Goal: Task Accomplishment & Management: Manage account settings

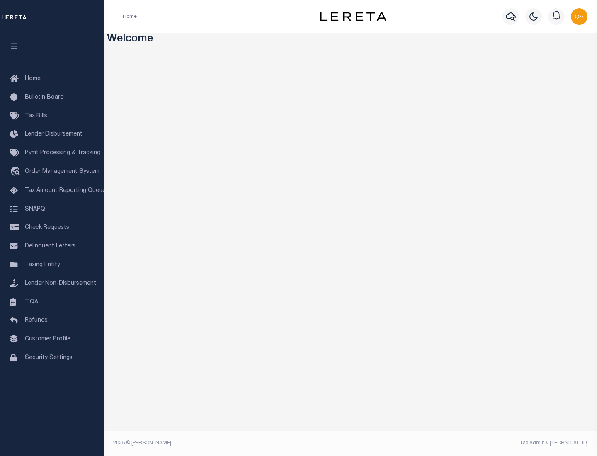
click at [52, 228] on span "Check Requests" at bounding box center [47, 228] width 44 height 6
select select "50"
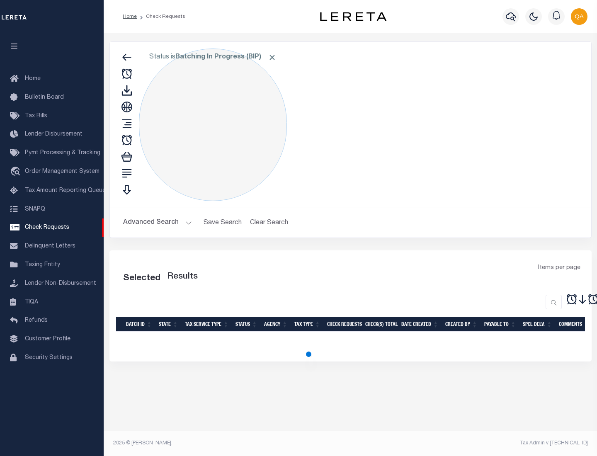
select select "50"
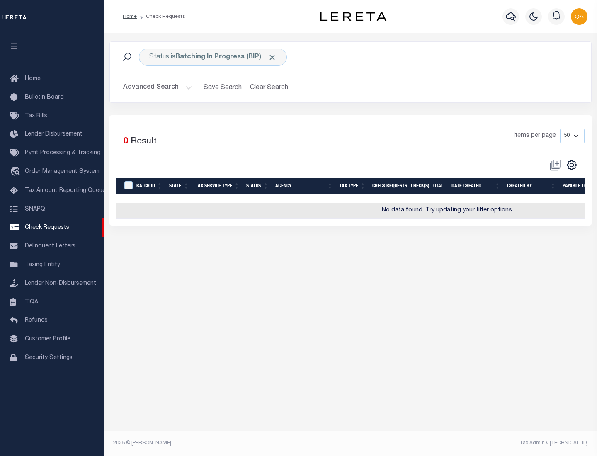
click at [272, 57] on span "Click to Remove" at bounding box center [272, 57] width 9 height 9
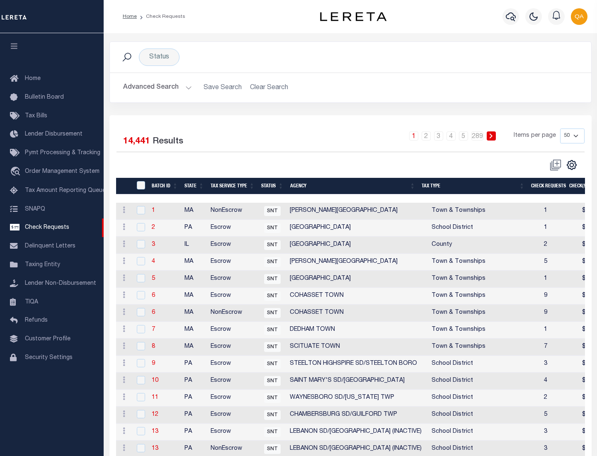
scroll to position [399, 0]
